Goal: Information Seeking & Learning: Learn about a topic

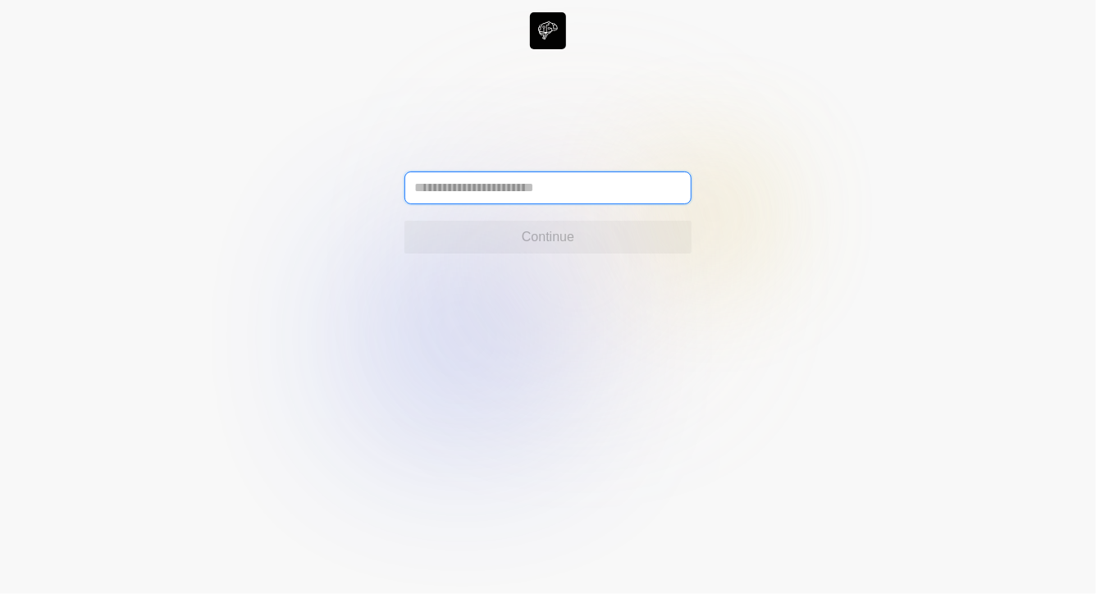
click at [643, 180] on input "text" at bounding box center [547, 187] width 287 height 33
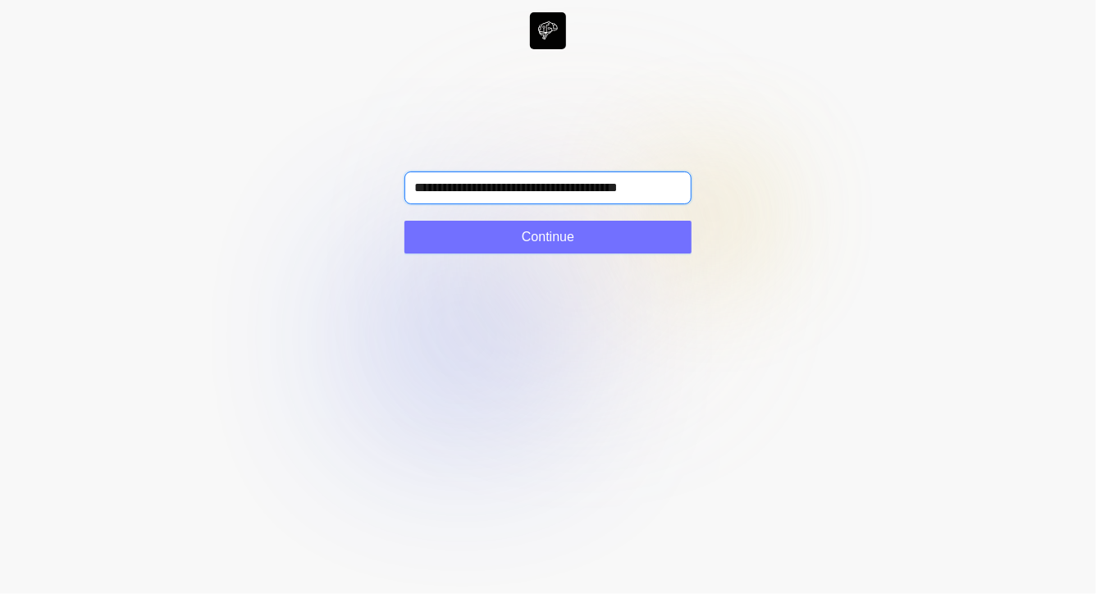
type input "**********"
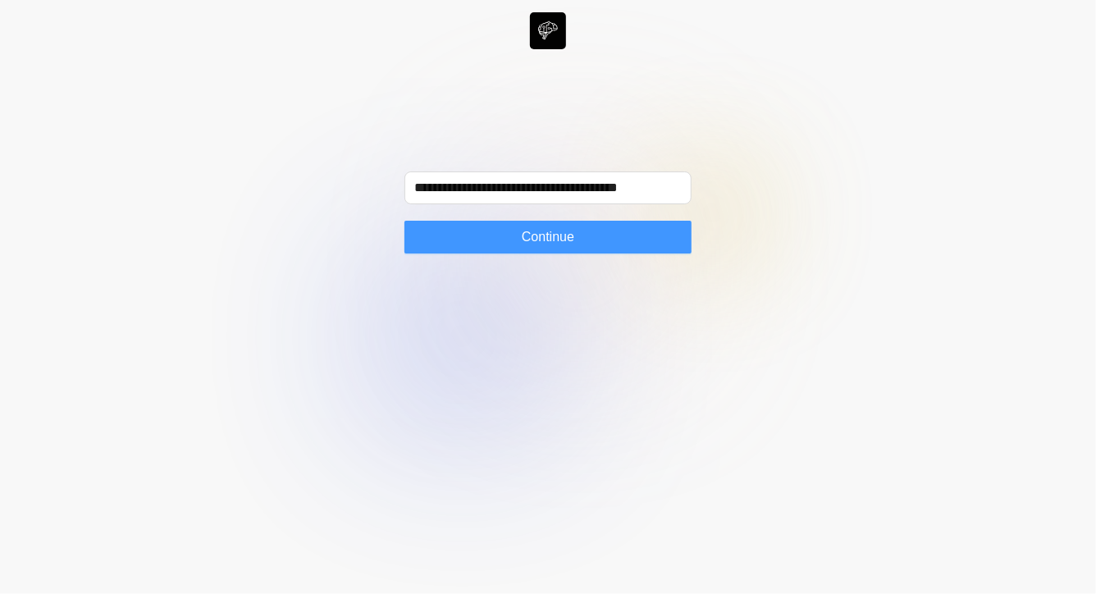
click at [593, 235] on button "Continue" at bounding box center [547, 237] width 287 height 33
